Goal: Use online tool/utility: Utilize a website feature to perform a specific function

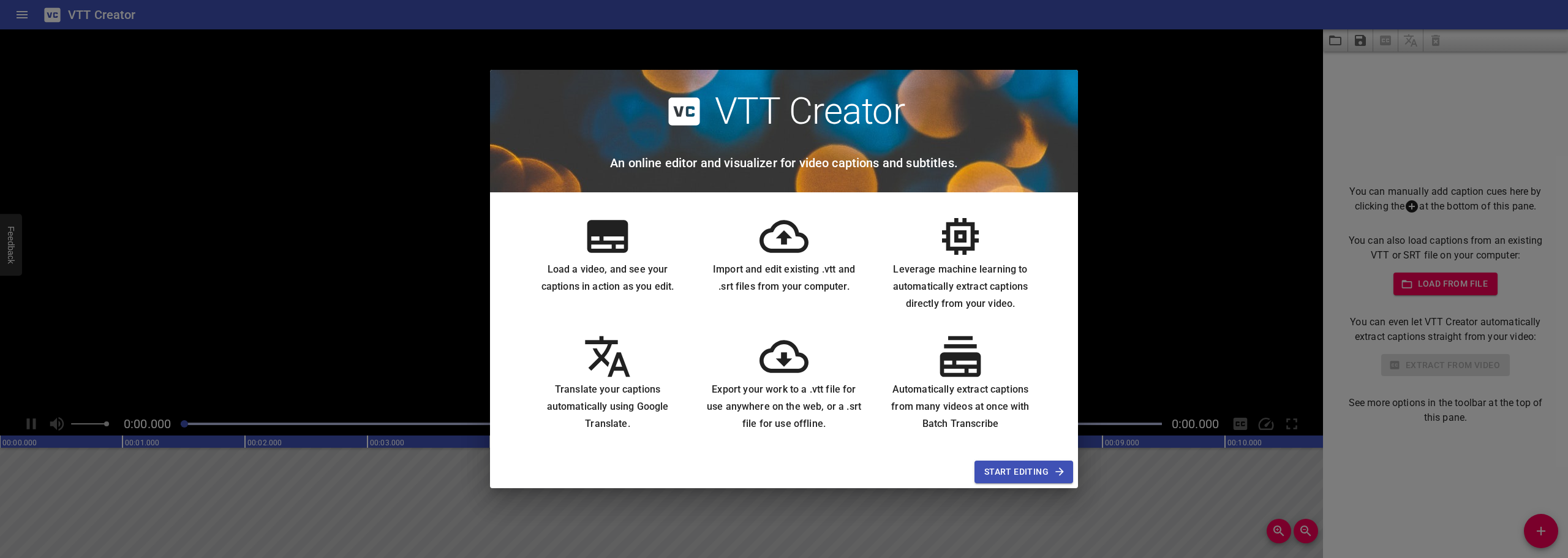
click at [1125, 204] on div "VTT Creator An online editor and visualizer for video captions and subtitles. L…" at bounding box center [784, 279] width 1568 height 558
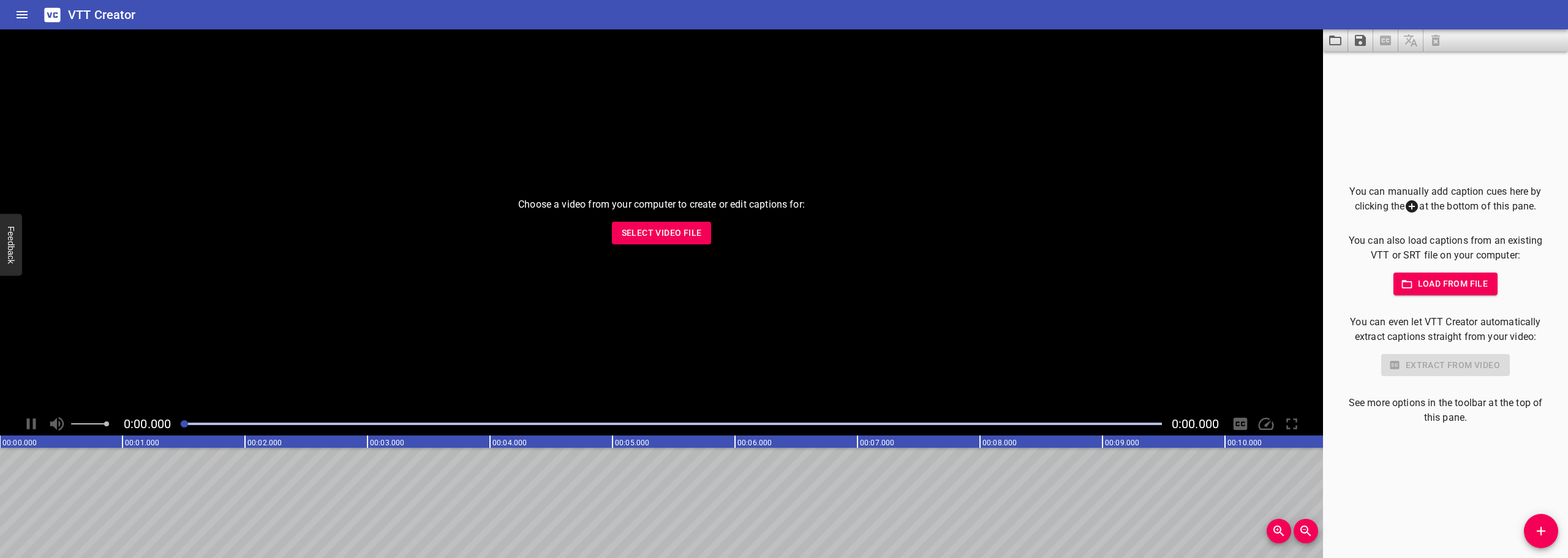
click at [1339, 41] on icon "Load captions from file" at bounding box center [1335, 40] width 15 height 15
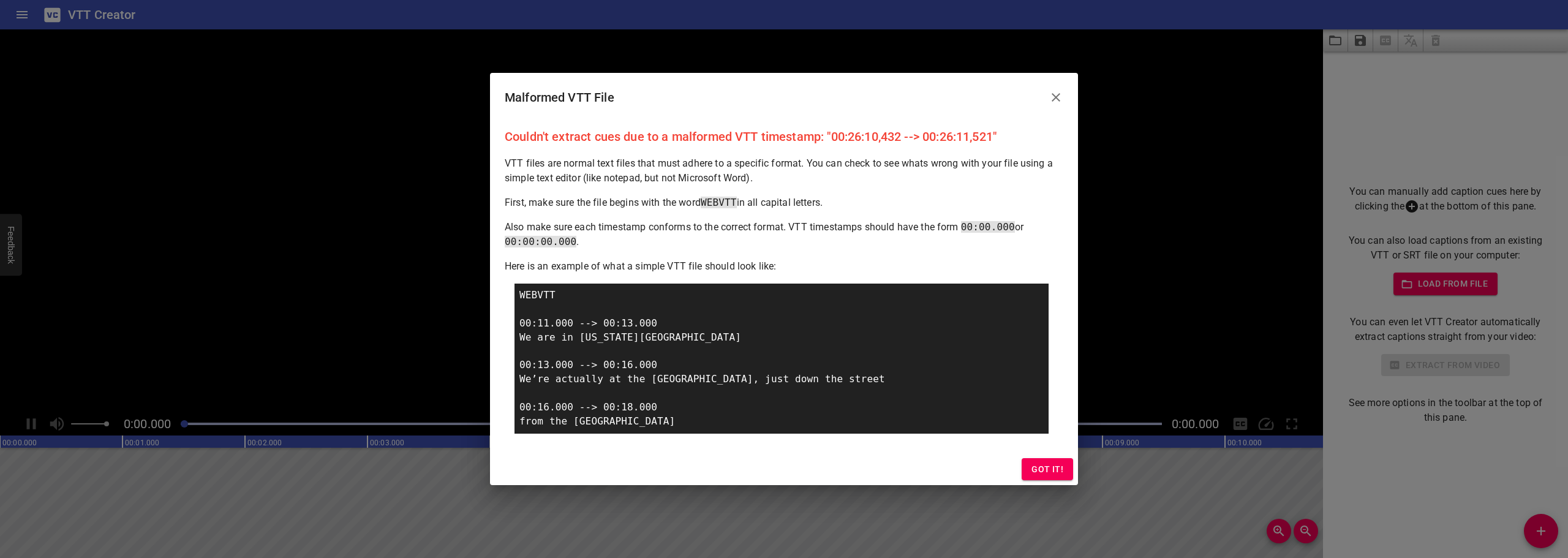
click at [1043, 462] on span "Got it!" at bounding box center [1047, 469] width 32 height 16
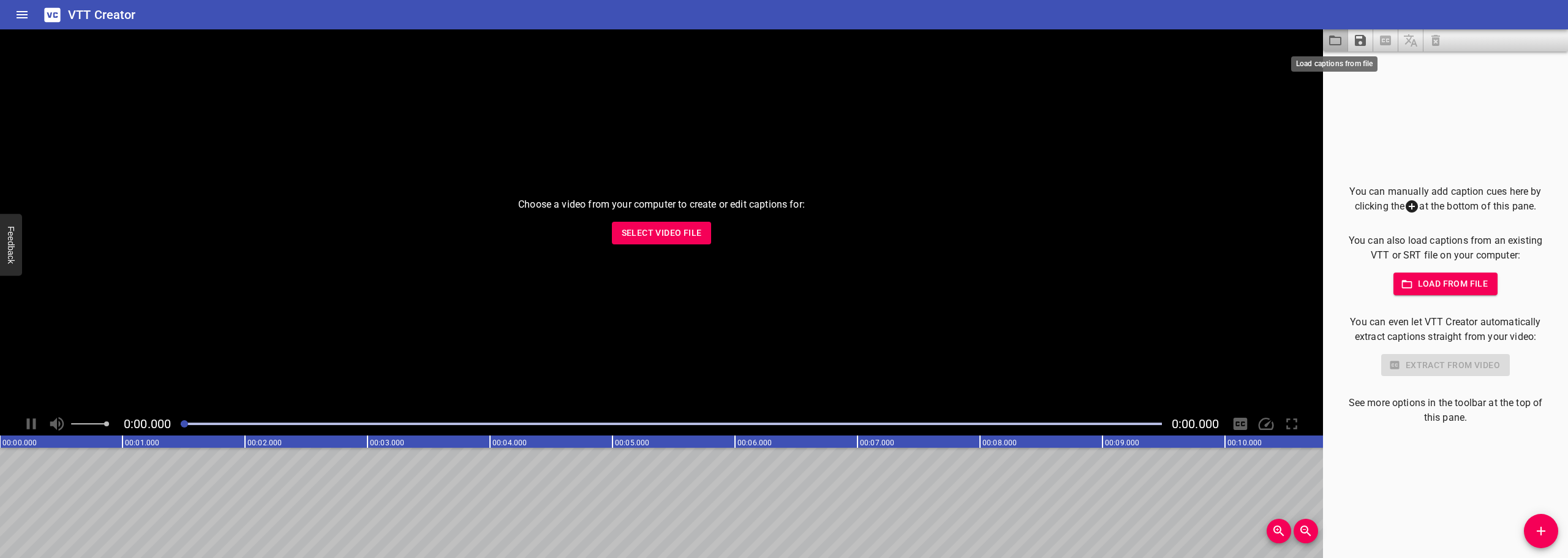
click at [1340, 38] on icon "Load captions from file" at bounding box center [1335, 40] width 12 height 10
